Goal: Find specific page/section: Find specific page/section

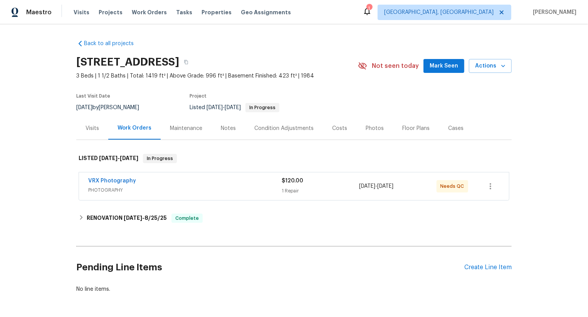
scroll to position [28, 0]
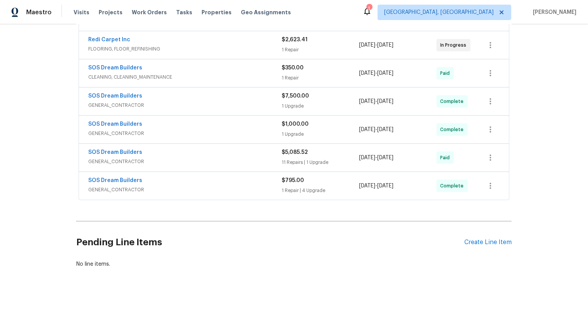
scroll to position [171, 0]
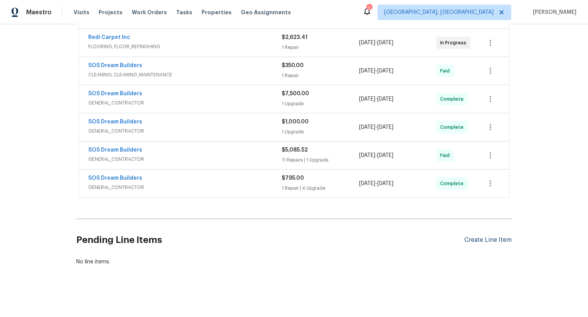
click at [504, 238] on div "Create Line Item" at bounding box center [487, 239] width 47 height 7
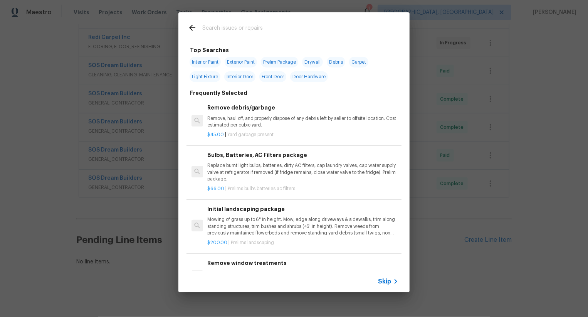
click at [389, 282] on span "Skip" at bounding box center [384, 281] width 13 height 8
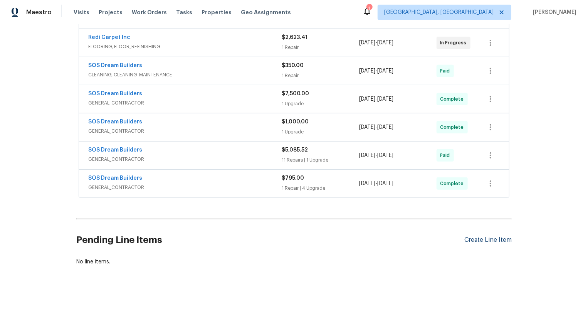
click at [481, 238] on div "Create Line Item" at bounding box center [487, 239] width 47 height 7
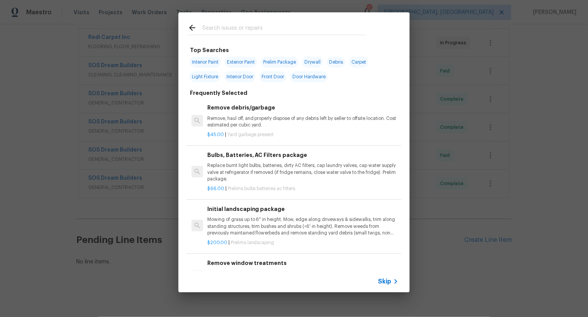
click at [393, 280] on icon at bounding box center [395, 281] width 9 height 9
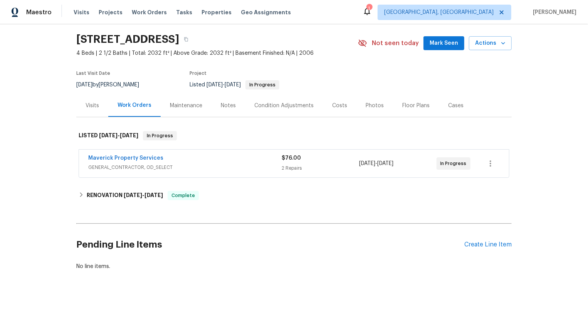
scroll to position [28, 0]
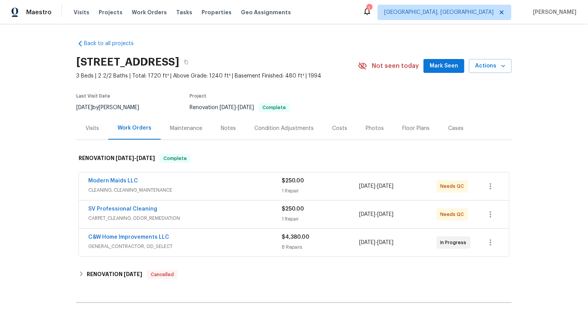
scroll to position [84, 0]
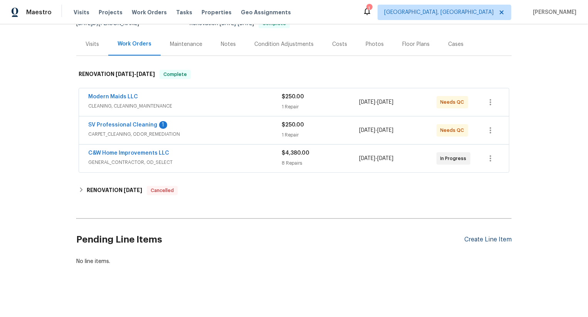
click at [485, 237] on div "Create Line Item" at bounding box center [487, 239] width 47 height 7
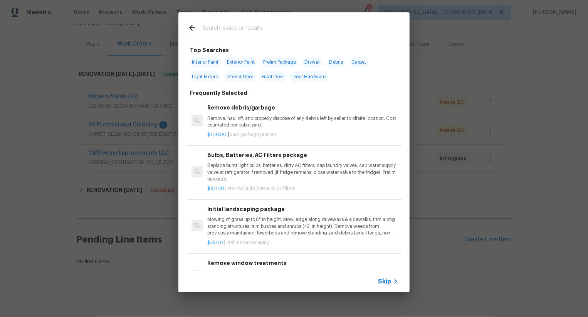
click at [386, 280] on span "Skip" at bounding box center [384, 281] width 13 height 8
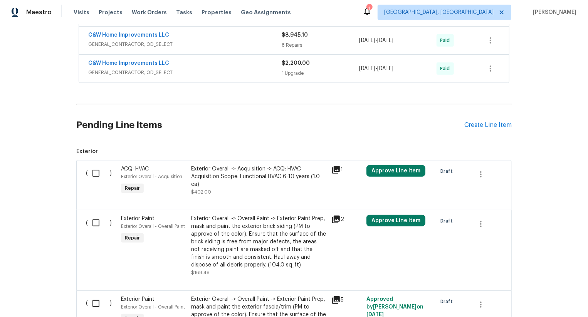
scroll to position [337, 0]
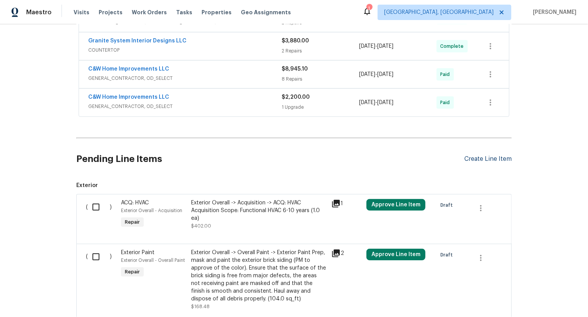
click at [490, 159] on div "Create Line Item" at bounding box center [487, 158] width 47 height 7
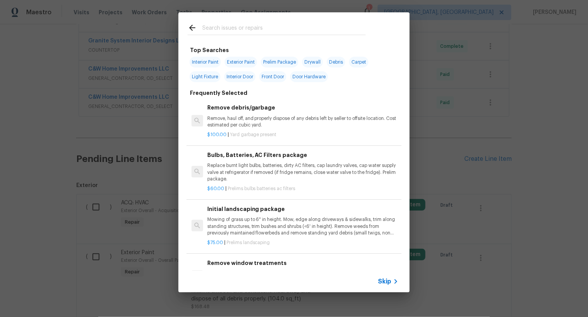
click at [381, 277] on span "Skip" at bounding box center [384, 281] width 13 height 8
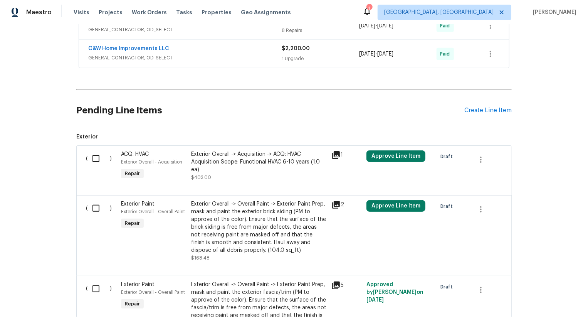
scroll to position [386, 0]
click at [499, 106] on div "Create Line Item" at bounding box center [487, 109] width 47 height 7
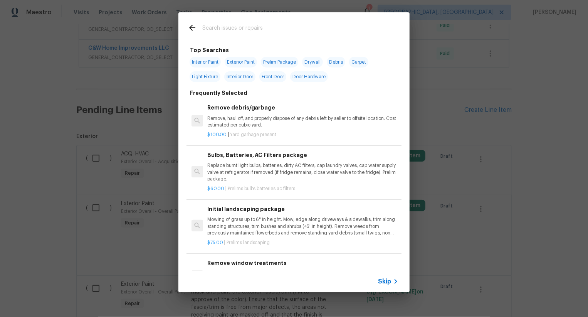
click at [389, 283] on span "Skip" at bounding box center [384, 281] width 13 height 8
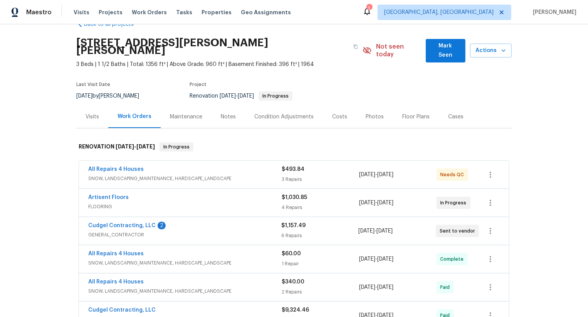
scroll to position [21, 0]
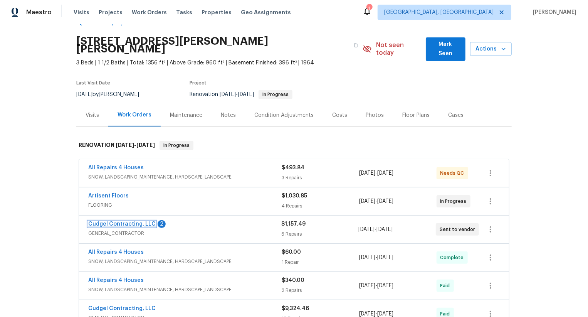
click at [144, 221] on link "Cudgel Contracting, LLC" at bounding box center [121, 223] width 67 height 5
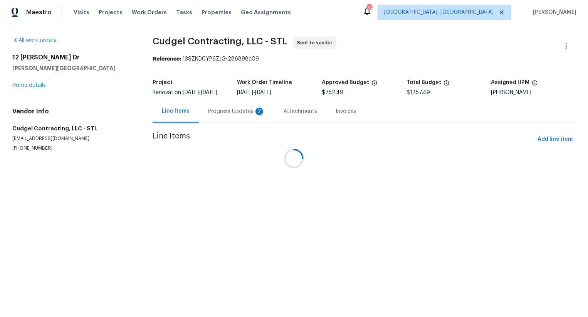
click at [224, 112] on div at bounding box center [294, 158] width 588 height 317
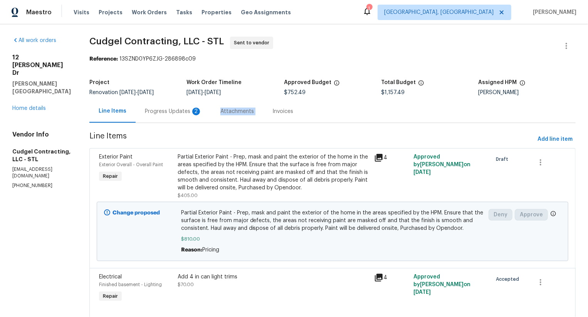
click at [224, 112] on div "Attachments" at bounding box center [237, 111] width 52 height 23
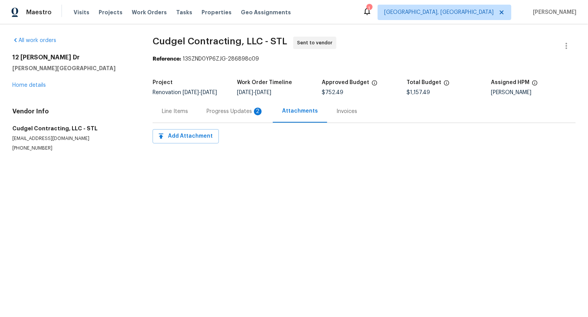
click at [228, 122] on div "Progress Updates 2" at bounding box center [234, 111] width 75 height 23
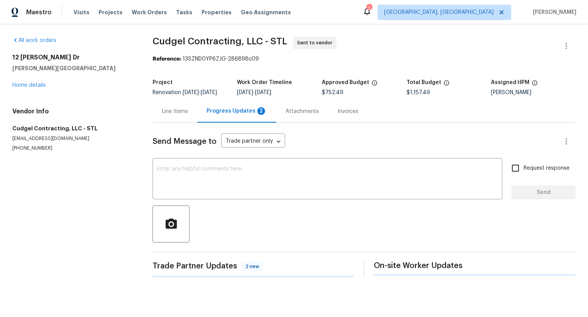
click at [234, 116] on div "Progress Updates 2" at bounding box center [236, 111] width 79 height 23
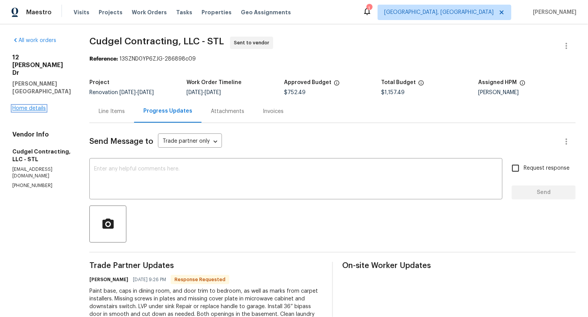
click at [43, 106] on link "Home details" at bounding box center [29, 108] width 34 height 5
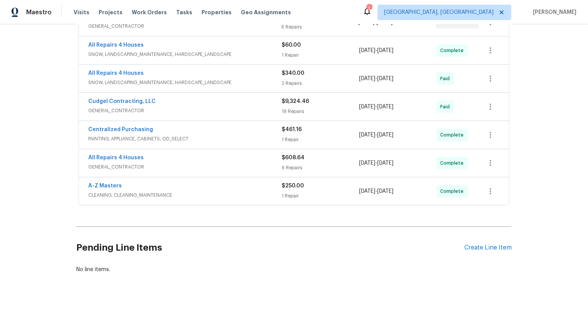
scroll to position [22, 0]
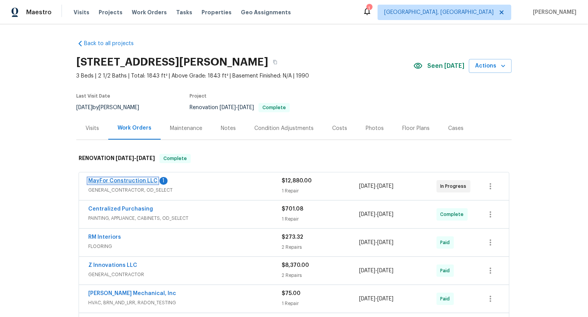
click at [139, 178] on link "MayFor Construction LLC" at bounding box center [122, 180] width 69 height 5
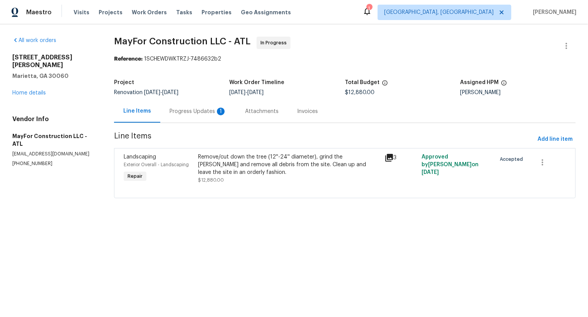
click at [221, 111] on div "1" at bounding box center [221, 111] width 8 height 8
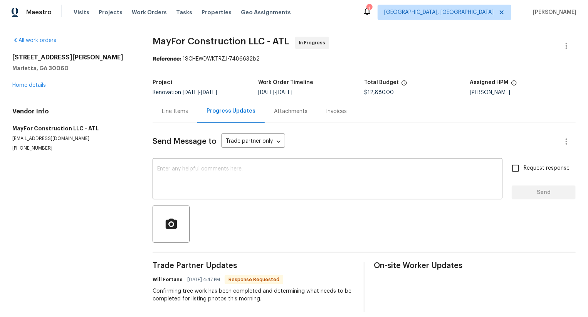
click at [231, 106] on div "Progress Updates" at bounding box center [230, 111] width 67 height 23
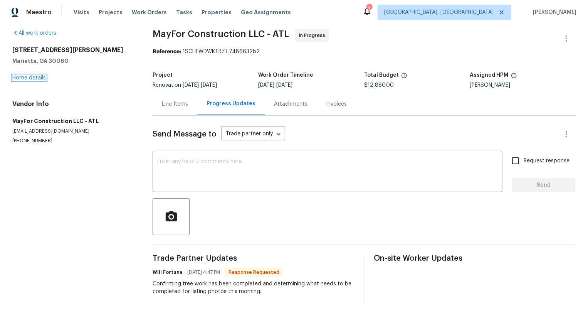
click at [36, 75] on link "Home details" at bounding box center [29, 77] width 34 height 5
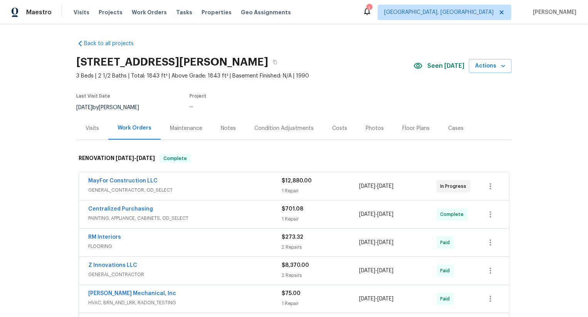
scroll to position [17, 0]
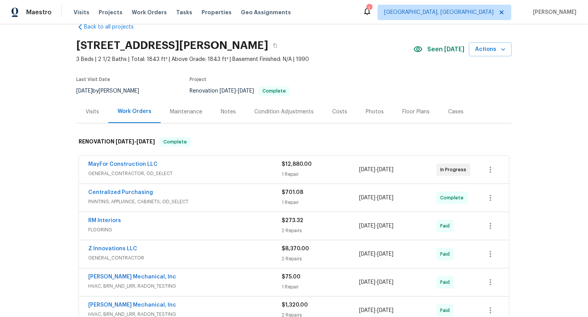
click at [83, 162] on div "MayFor Construction LLC GENERAL_CONTRACTOR, OD_SELECT $12,880.00 1 Repair [DATE…" at bounding box center [294, 170] width 430 height 28
copy link "MayFor Construction LLC"
